Goal: Check status: Check status

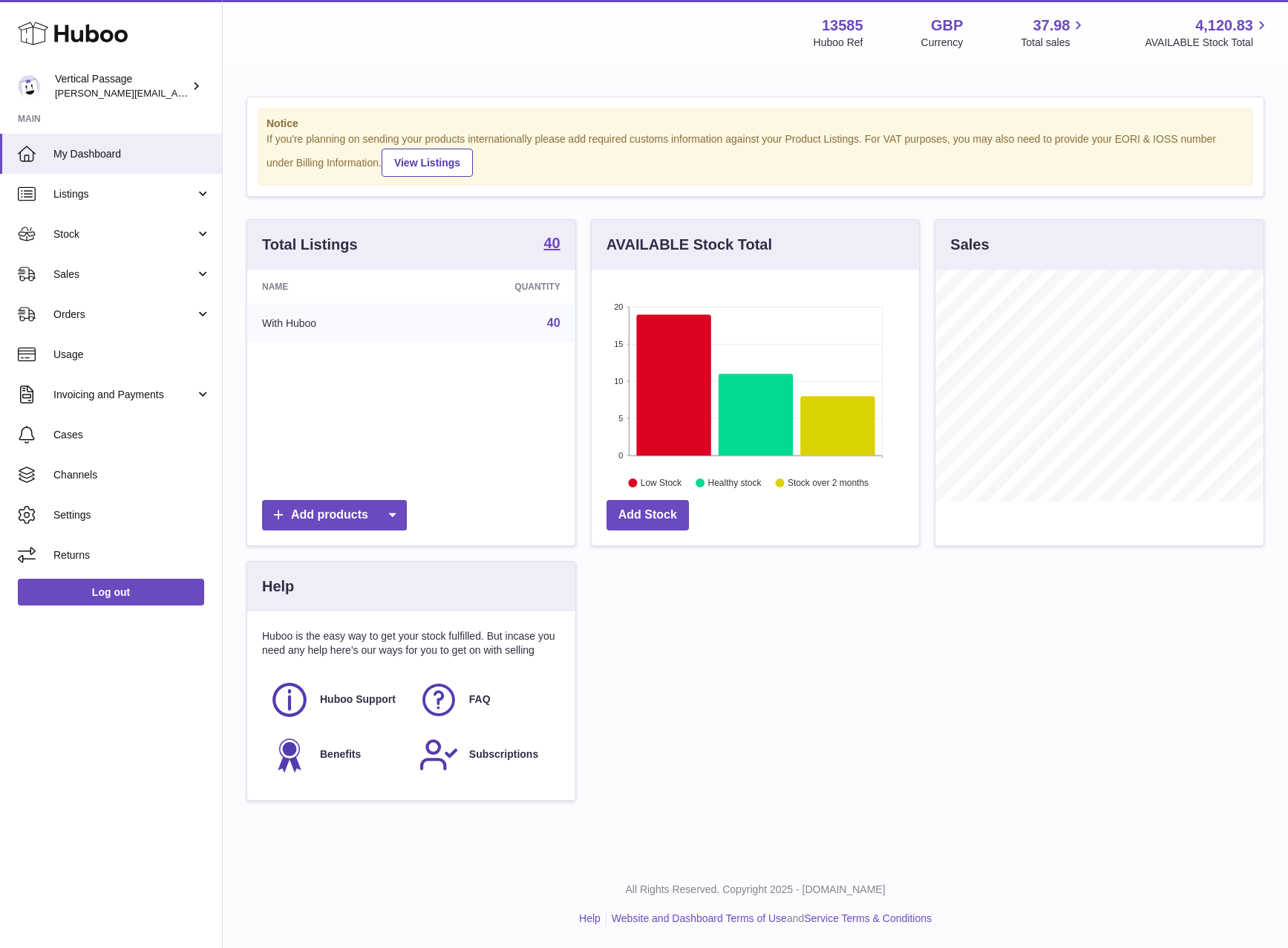
scroll to position [232, 328]
click at [73, 238] on span "Stock" at bounding box center [124, 234] width 141 height 14
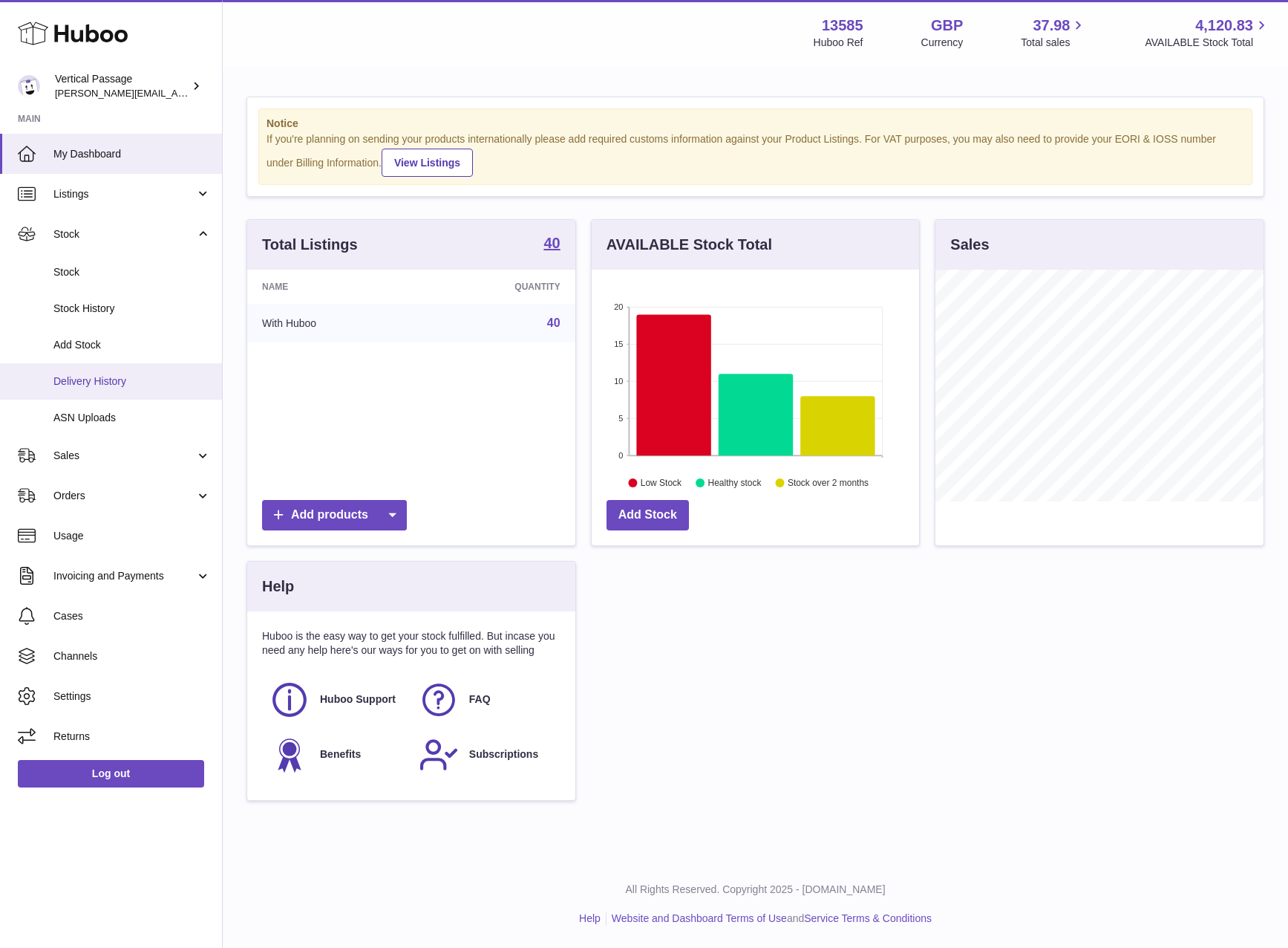
click at [71, 380] on span "Delivery History" at bounding box center [132, 381] width 157 height 14
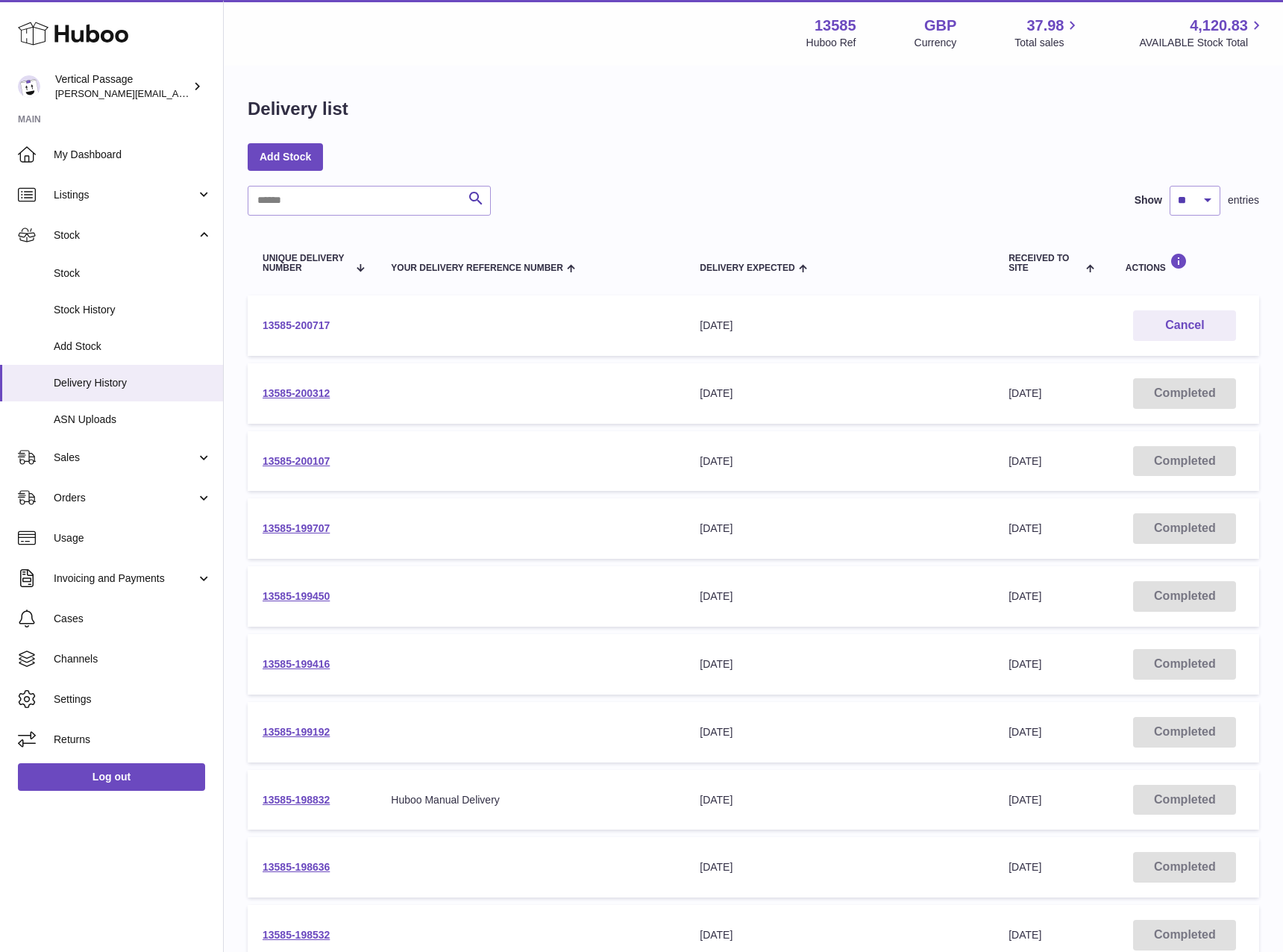
click at [283, 328] on link "13585-200717" at bounding box center [296, 325] width 67 height 12
click at [279, 323] on link "13585-200717" at bounding box center [296, 325] width 67 height 12
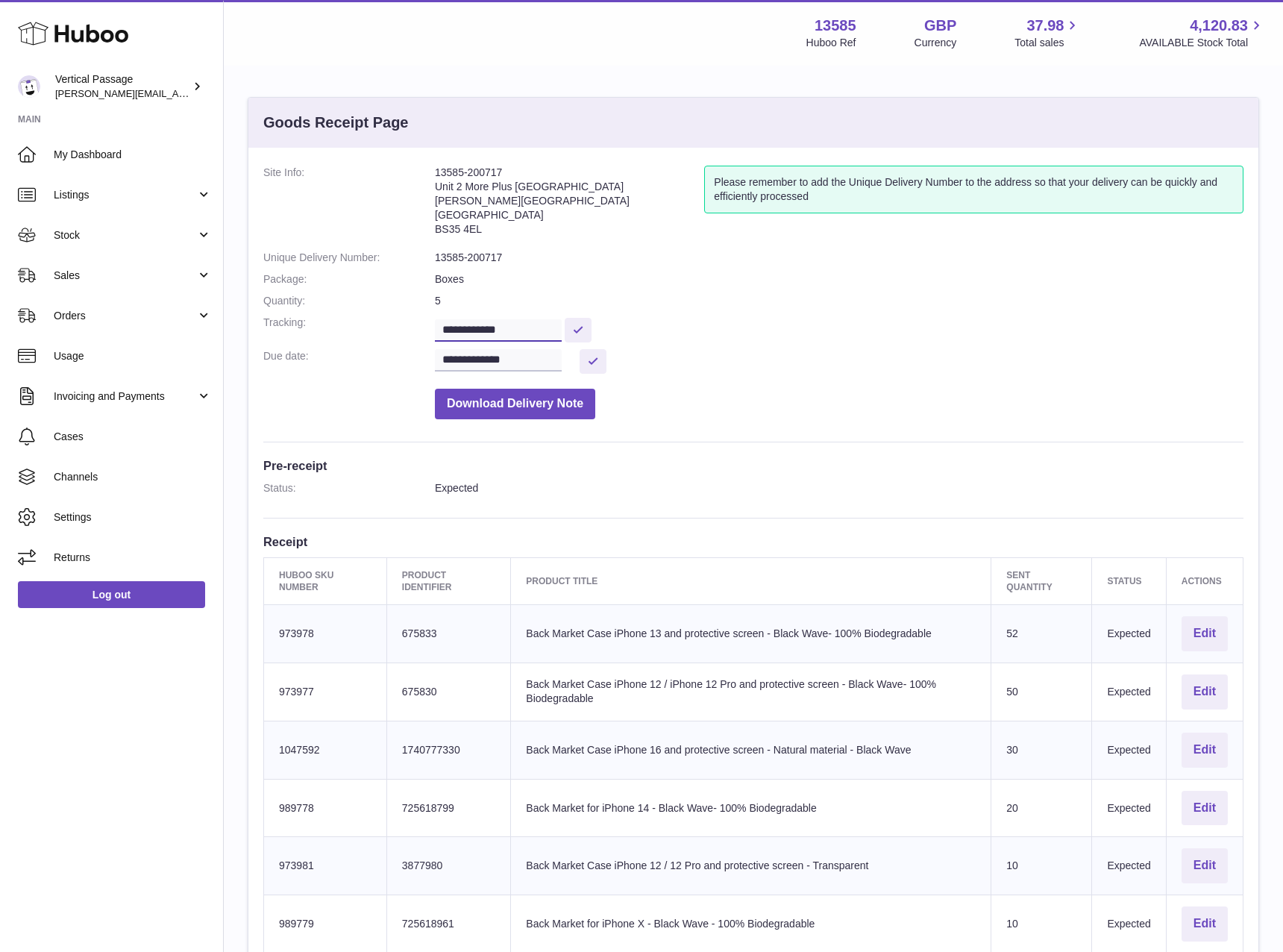
drag, startPoint x: 533, startPoint y: 332, endPoint x: 413, endPoint y: 328, distance: 120.1
click at [413, 328] on dl "**********" at bounding box center [753, 295] width 980 height 261
paste input "**********"
type input "**********"
drag, startPoint x: 584, startPoint y: 332, endPoint x: 304, endPoint y: 308, distance: 281.0
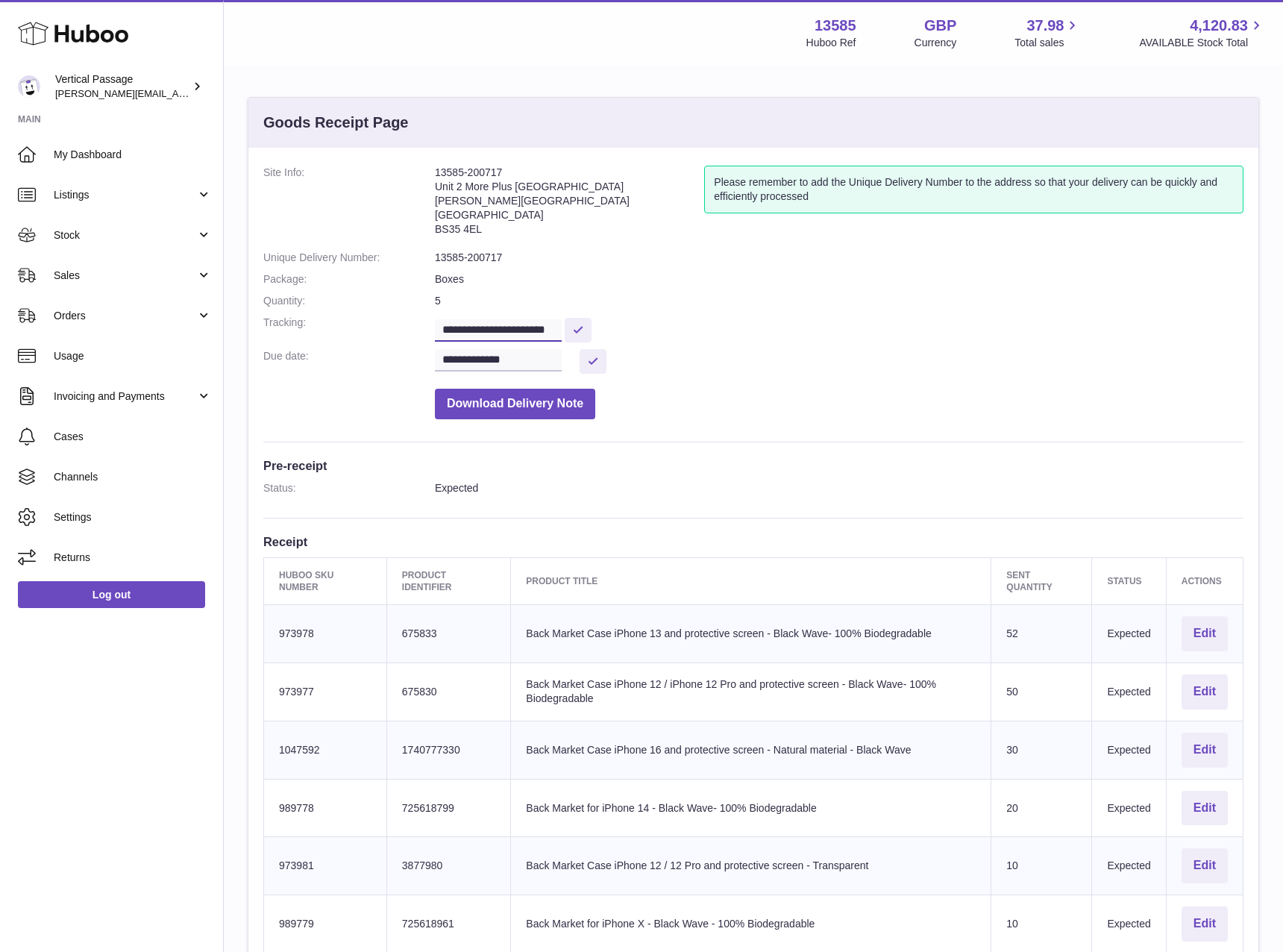
click at [304, 308] on dl "**********" at bounding box center [753, 295] width 980 height 261
click at [808, 339] on dd at bounding box center [839, 328] width 808 height 26
drag, startPoint x: 527, startPoint y: 332, endPoint x: 415, endPoint y: 324, distance: 112.3
click at [415, 324] on dl "**********" at bounding box center [753, 295] width 980 height 261
click at [90, 223] on link "Stock" at bounding box center [112, 235] width 223 height 40
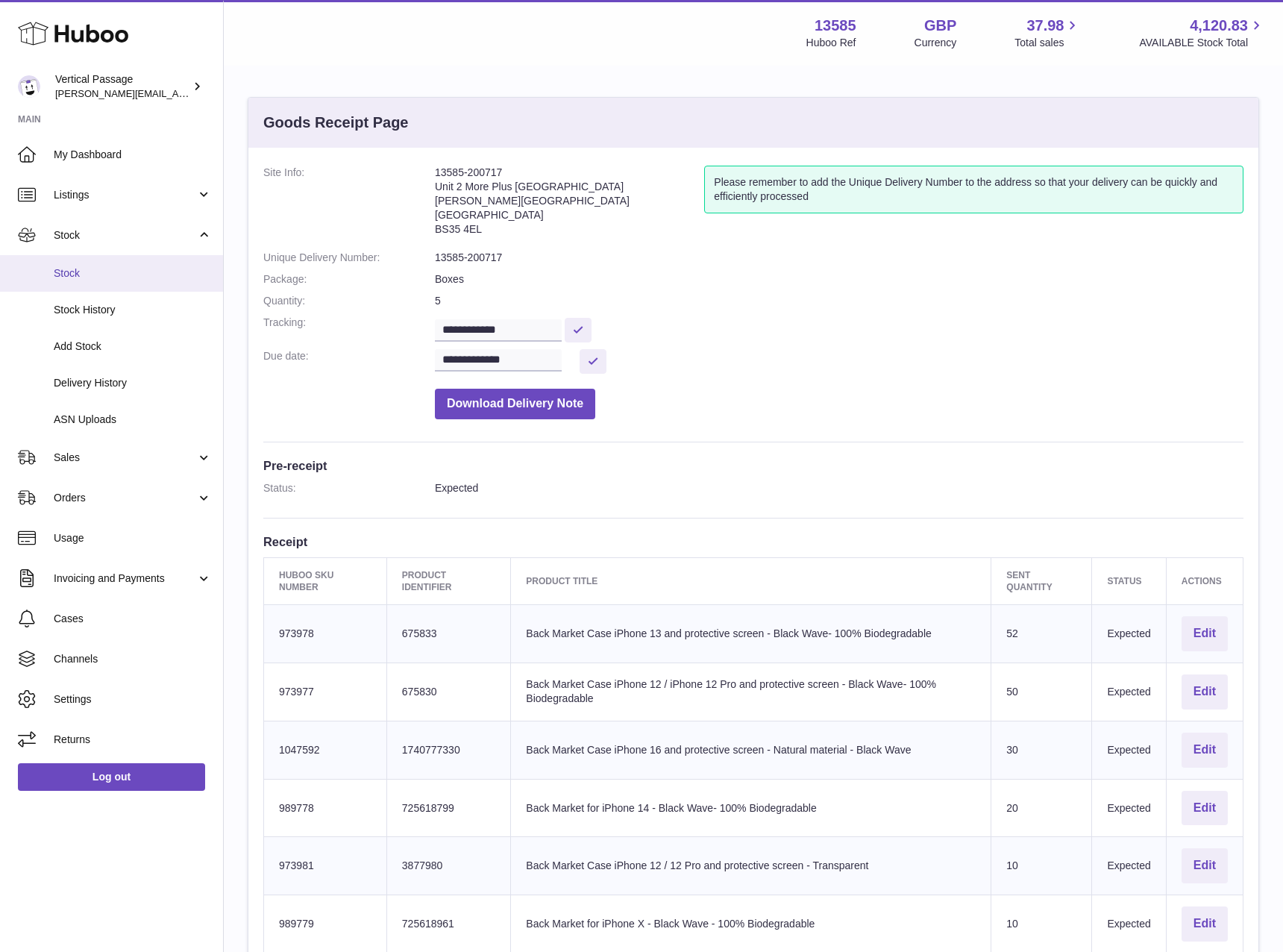
click at [67, 271] on span "Stock" at bounding box center [132, 274] width 158 height 14
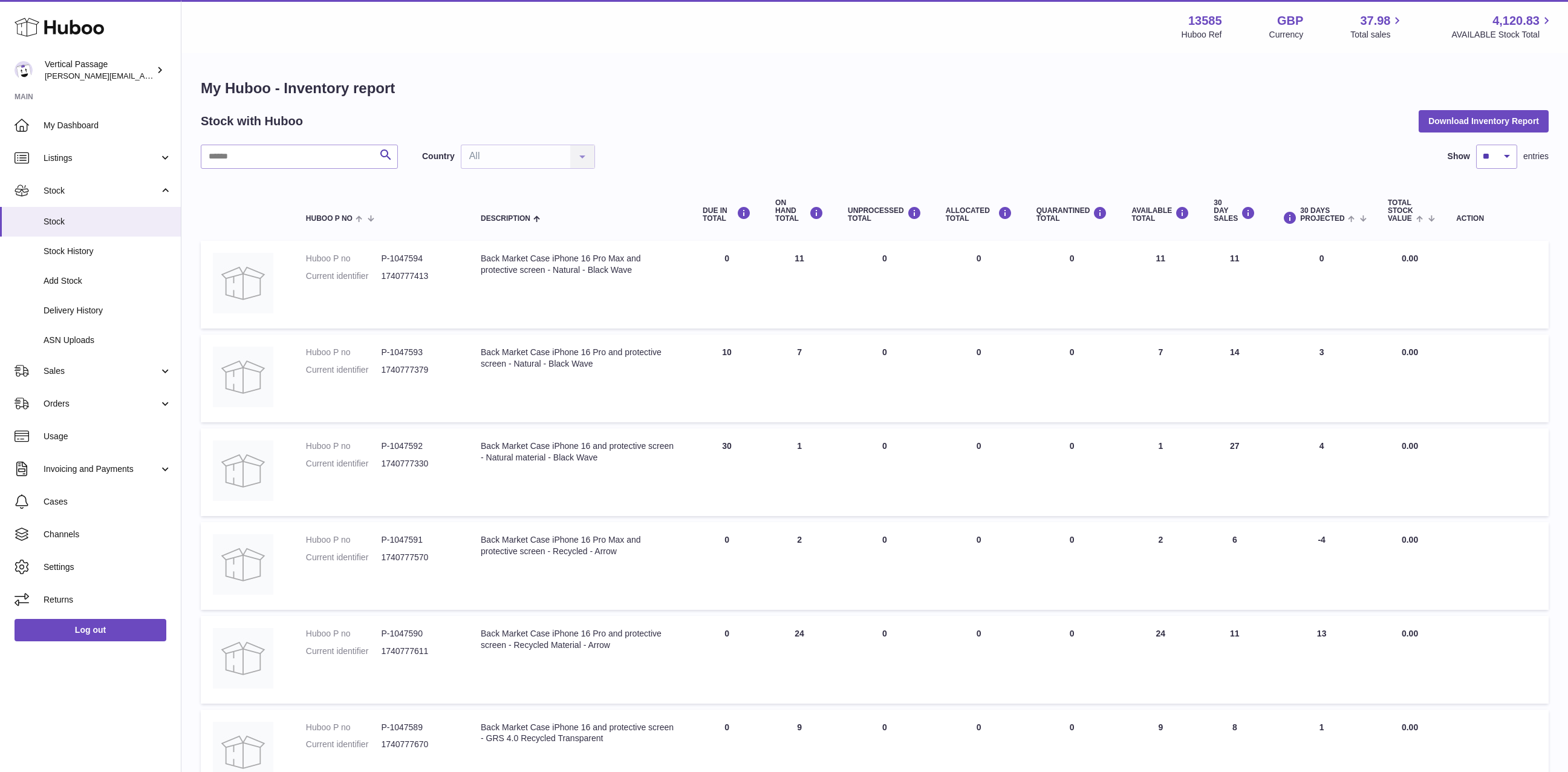
click at [1209, 203] on th "30 DAY SALES" at bounding box center [1234, 211] width 66 height 48
click at [1221, 216] on div "30 DAY SALES" at bounding box center [1235, 211] width 42 height 24
click at [1218, 208] on div "30 DAY SALES" at bounding box center [1235, 211] width 42 height 24
click at [1218, 202] on div "30 DAY SALES" at bounding box center [1235, 211] width 42 height 24
click at [1218, 204] on div "30 DAY SALES" at bounding box center [1235, 211] width 42 height 24
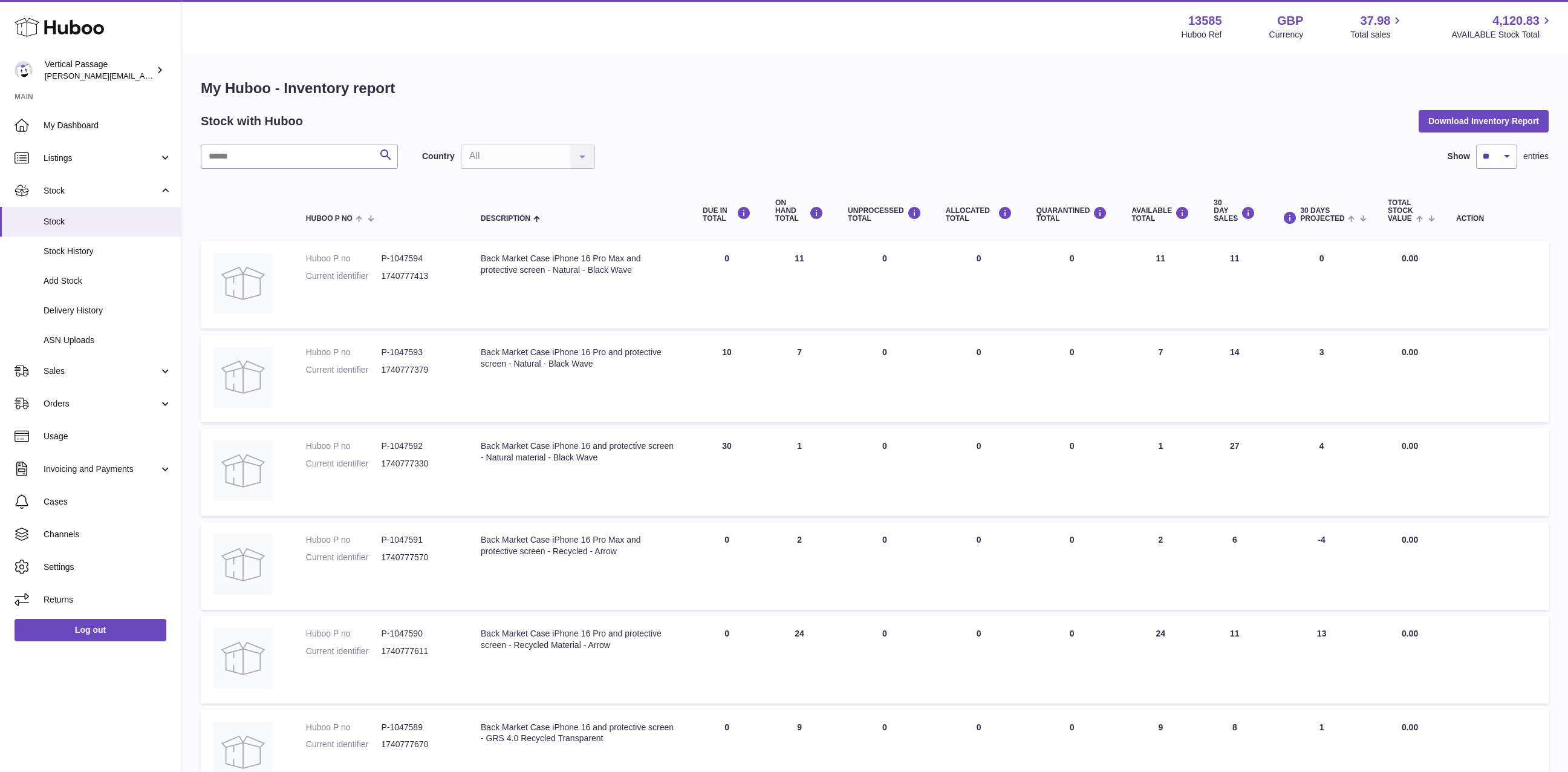
click at [1220, 193] on th "30 DAY SALES" at bounding box center [1234, 211] width 66 height 48
click at [1209, 216] on th "30 DAY SALES" at bounding box center [1234, 211] width 66 height 48
click at [1212, 214] on th "30 DAY SALES" at bounding box center [1234, 211] width 66 height 48
click at [1226, 210] on div "30 DAY SALES" at bounding box center [1235, 211] width 42 height 24
click at [1227, 211] on div "30 DAY SALES" at bounding box center [1235, 211] width 42 height 24
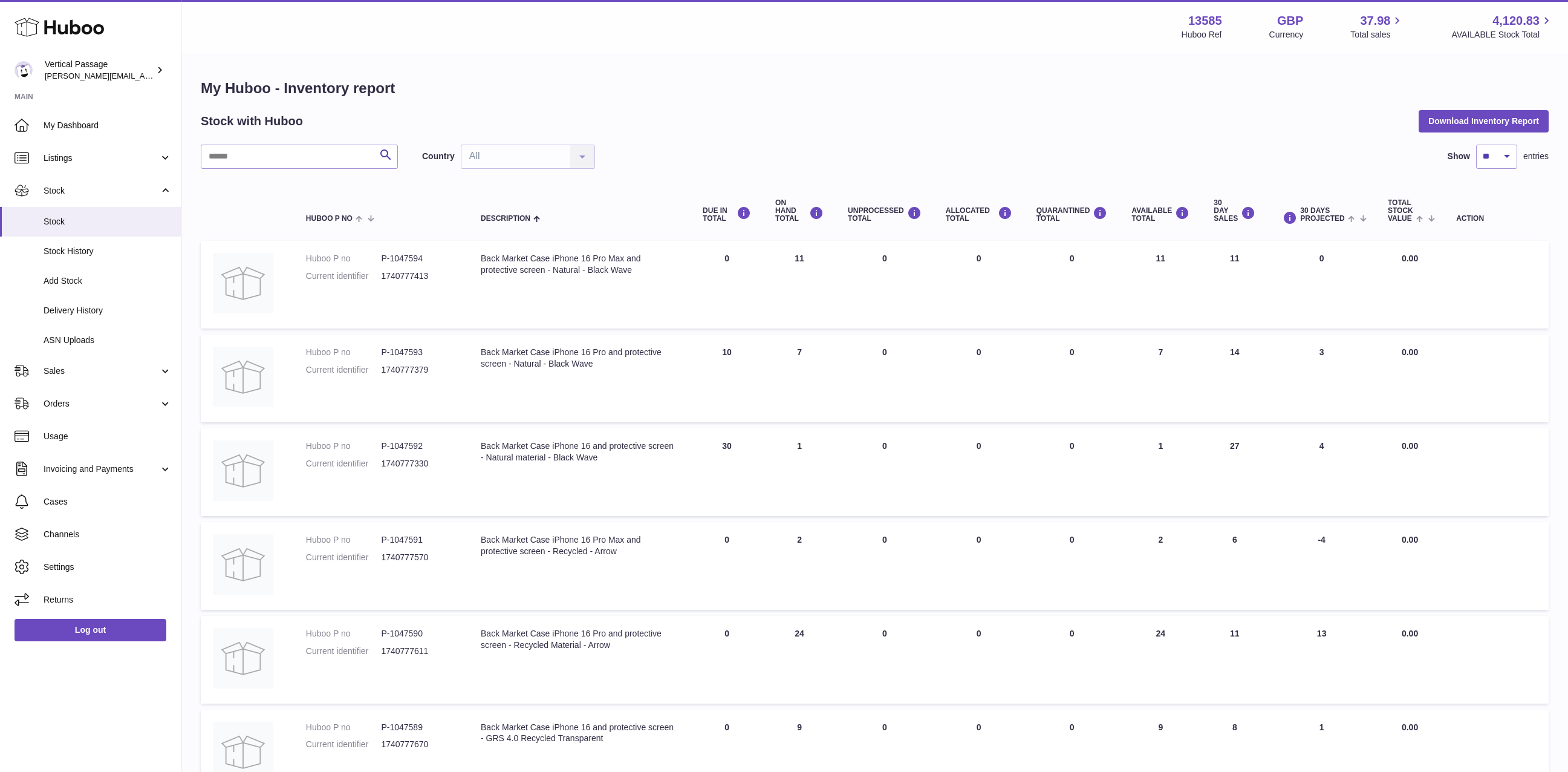
click at [1261, 128] on div "Stock with Huboo Download Inventory Report" at bounding box center [874, 120] width 1348 height 21
click at [1220, 215] on div "30 DAY SALES" at bounding box center [1235, 211] width 42 height 24
click at [1253, 215] on icon at bounding box center [1248, 213] width 14 height 15
